Goal: Find specific page/section: Find specific page/section

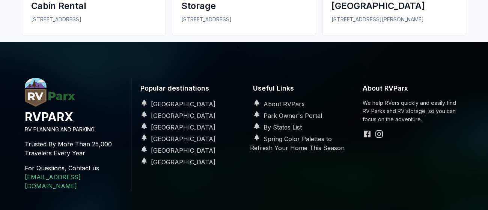
scroll to position [805, 0]
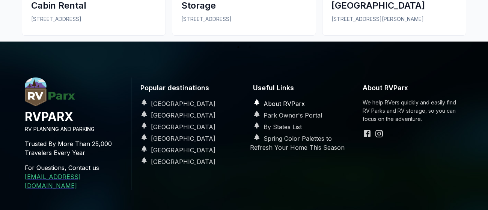
click at [287, 100] on link "About RVParx" at bounding box center [277, 104] width 55 height 8
